Goal: Task Accomplishment & Management: Complete application form

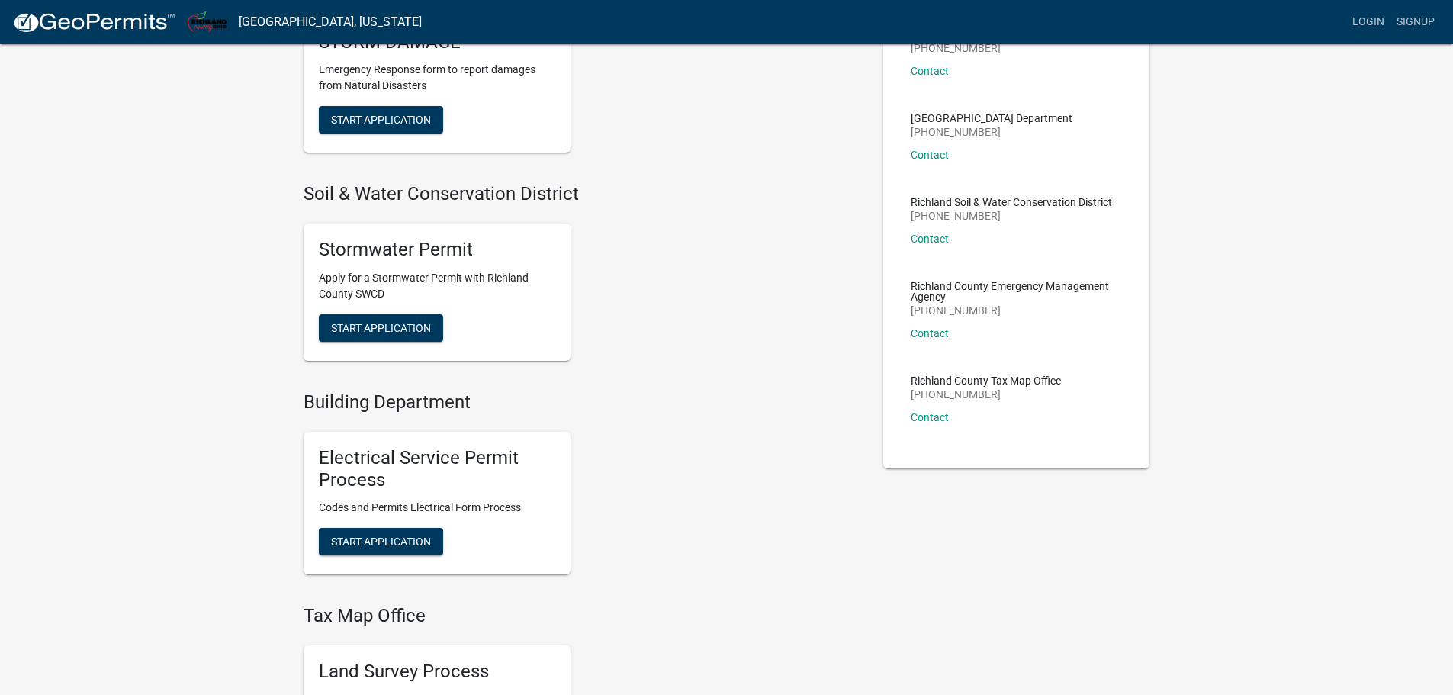
scroll to position [153, 0]
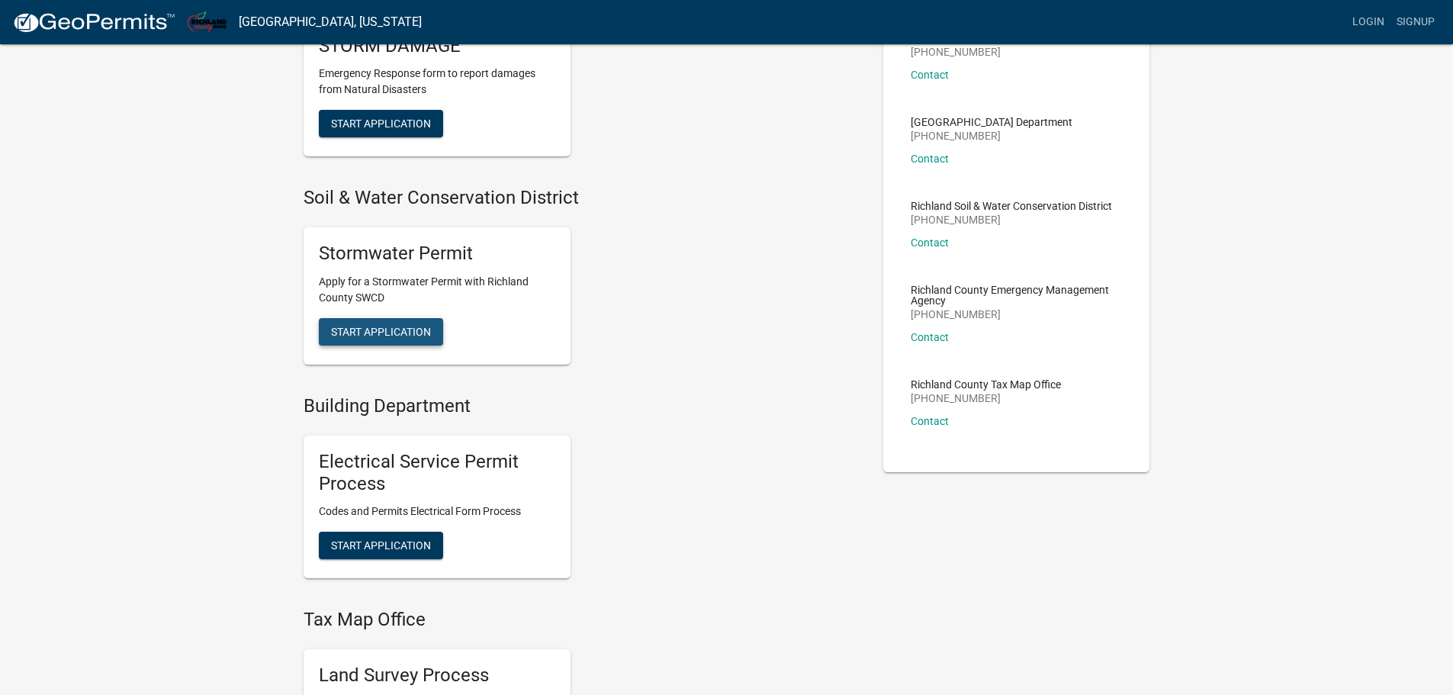
click at [397, 326] on span "Start Application" at bounding box center [381, 331] width 100 height 12
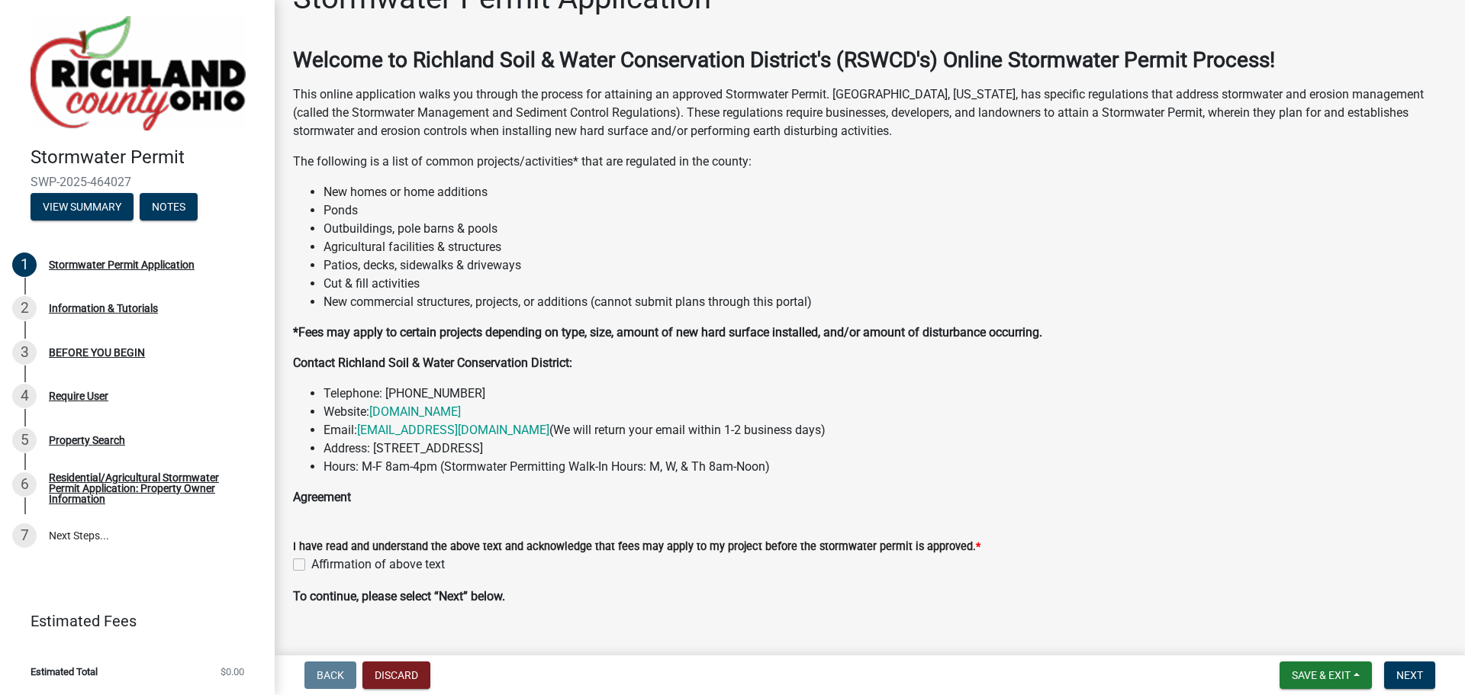
scroll to position [66, 0]
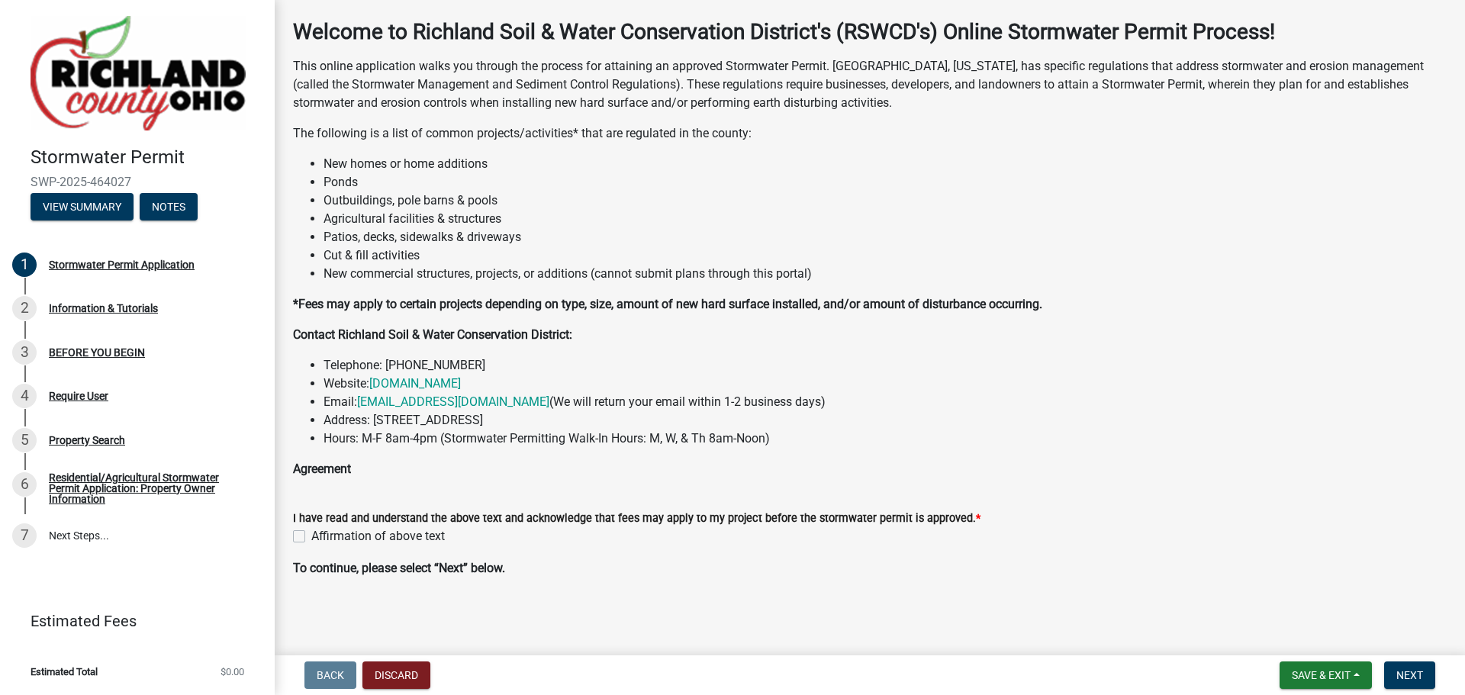
click at [311, 534] on label "Affirmation of above text" at bounding box center [377, 536] width 133 height 18
click at [311, 534] on input "Affirmation of above text" at bounding box center [316, 532] width 10 height 10
checkbox input "true"
click at [1417, 679] on span "Next" at bounding box center [1409, 675] width 27 height 12
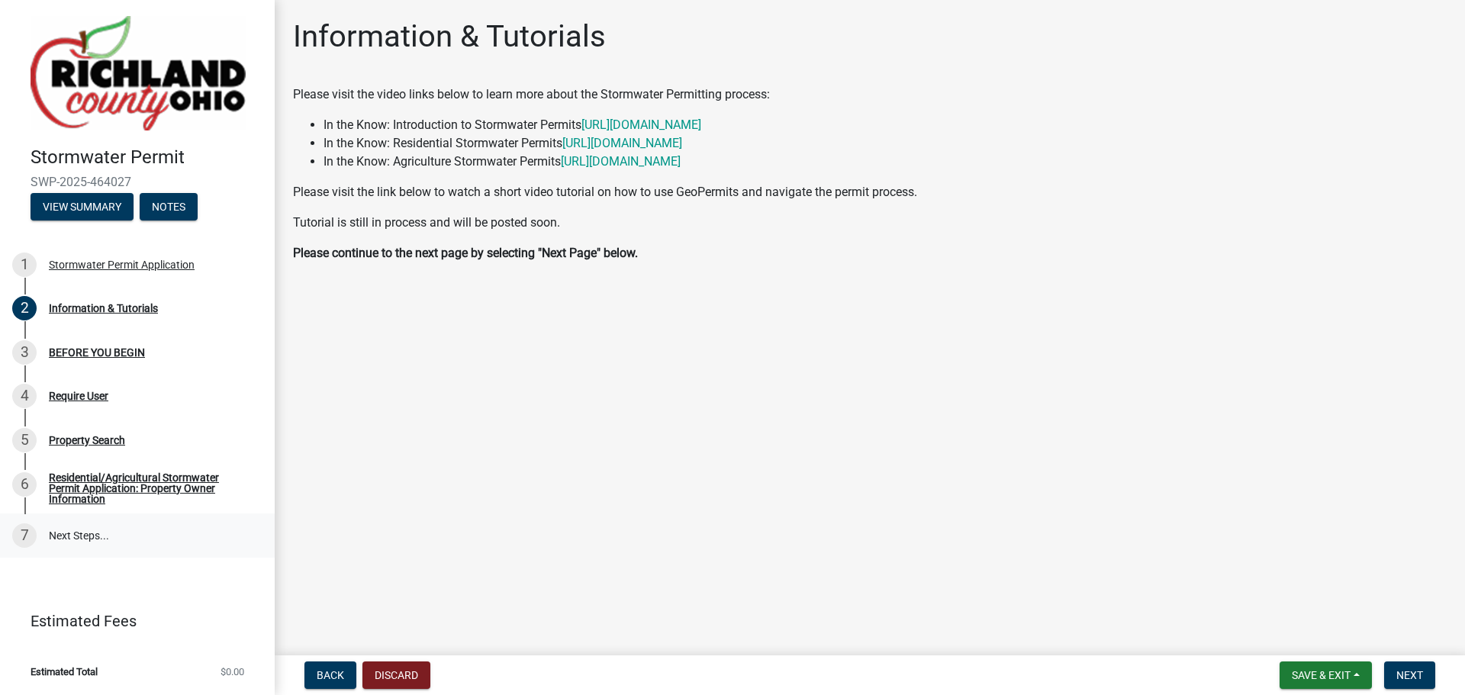
click at [76, 542] on link "7 Next Steps..." at bounding box center [137, 535] width 275 height 44
click at [67, 535] on link "7 Next Steps..." at bounding box center [137, 535] width 275 height 44
click at [1413, 683] on button "Next" at bounding box center [1409, 674] width 51 height 27
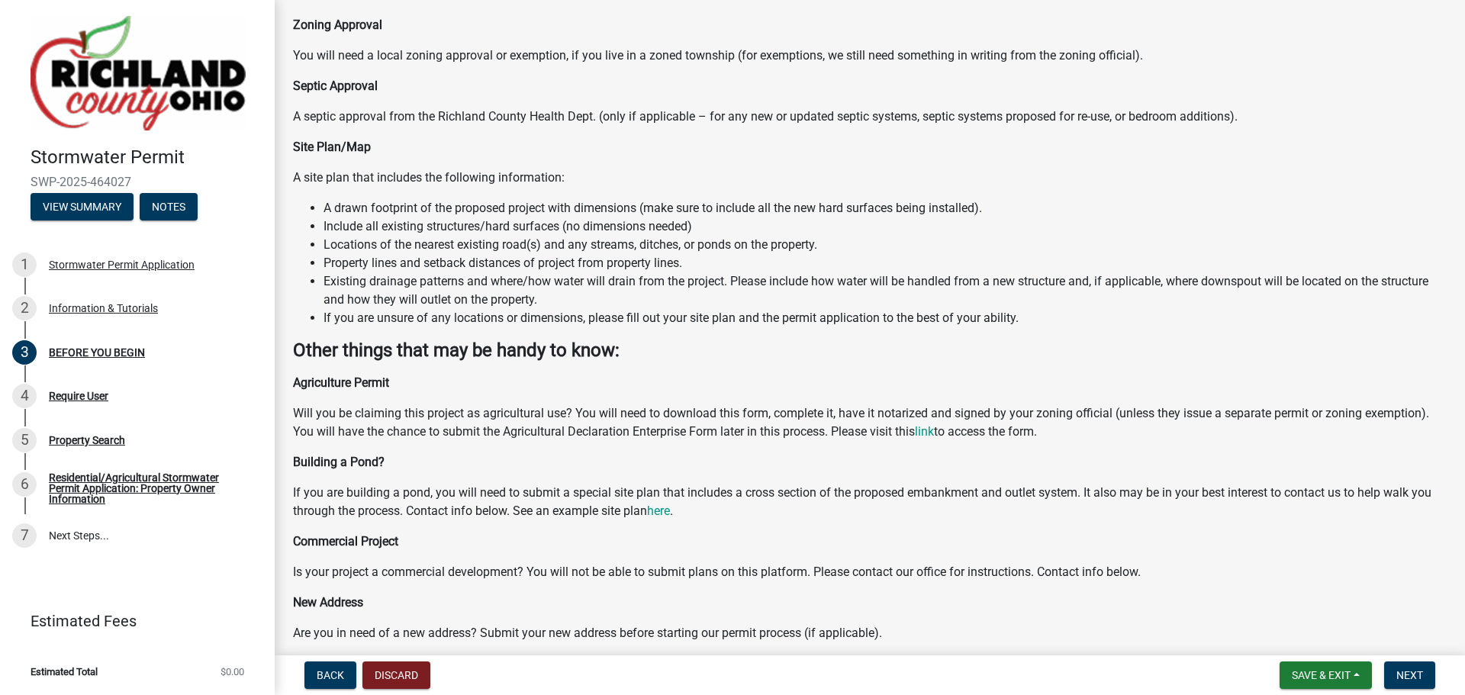
scroll to position [28, 0]
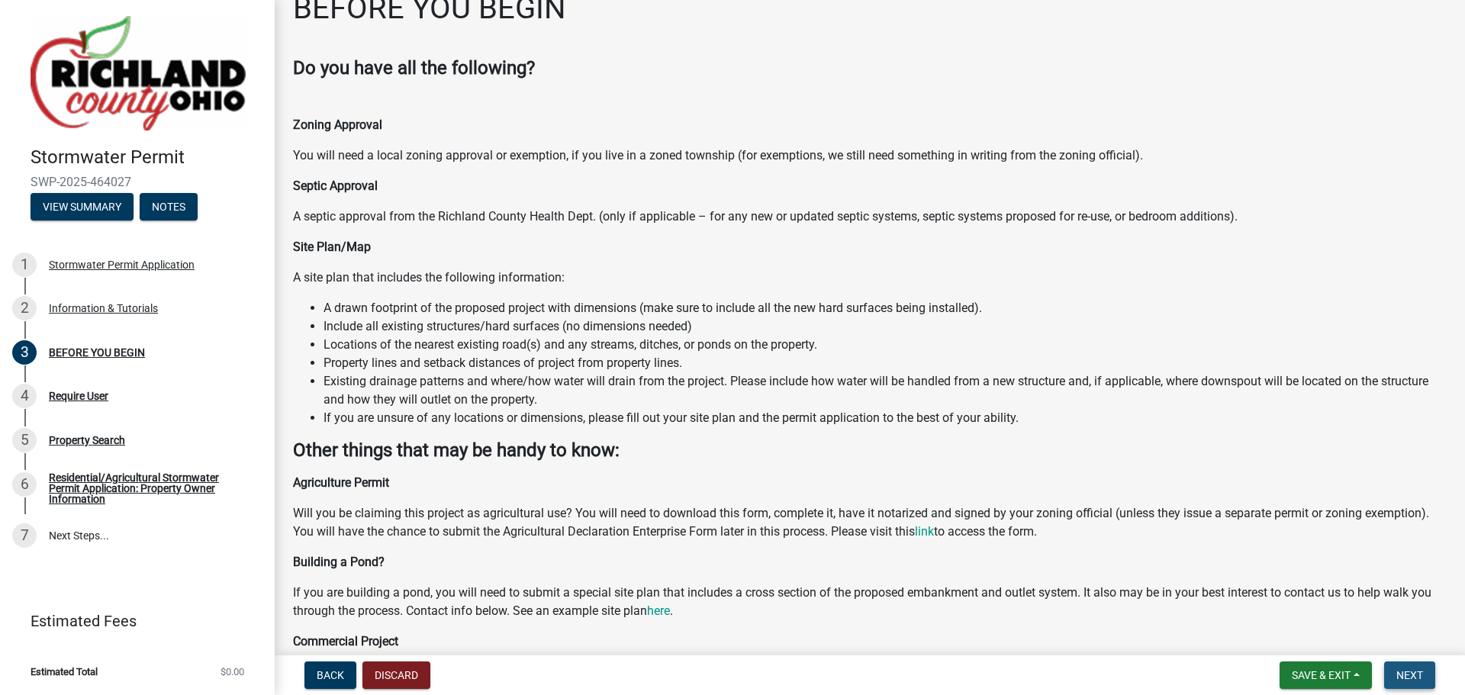
click at [1414, 679] on span "Next" at bounding box center [1409, 675] width 27 height 12
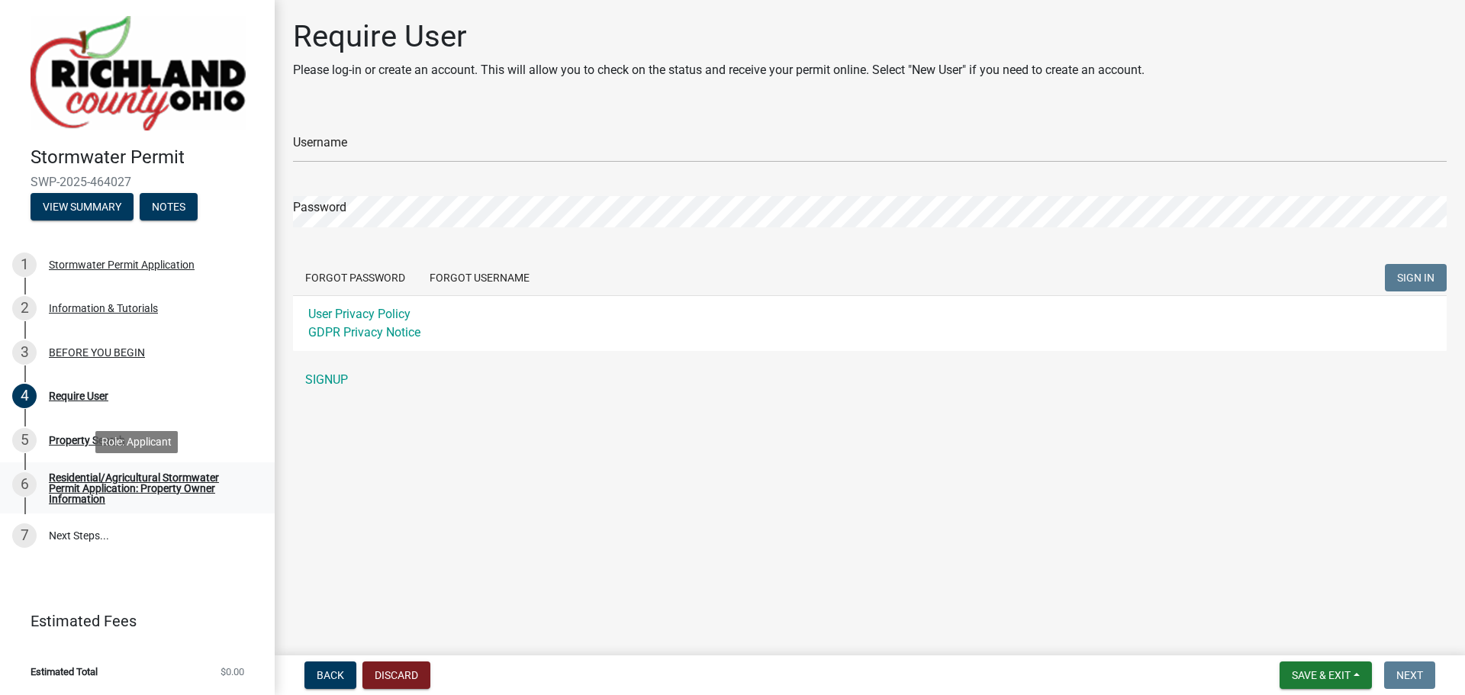
click at [110, 472] on div "Residential/Agricultural Stormwater Permit Application: Property Owner Informat…" at bounding box center [149, 488] width 201 height 32
click at [80, 535] on link "7 Next Steps..." at bounding box center [137, 535] width 275 height 44
